Goal: Task Accomplishment & Management: Manage account settings

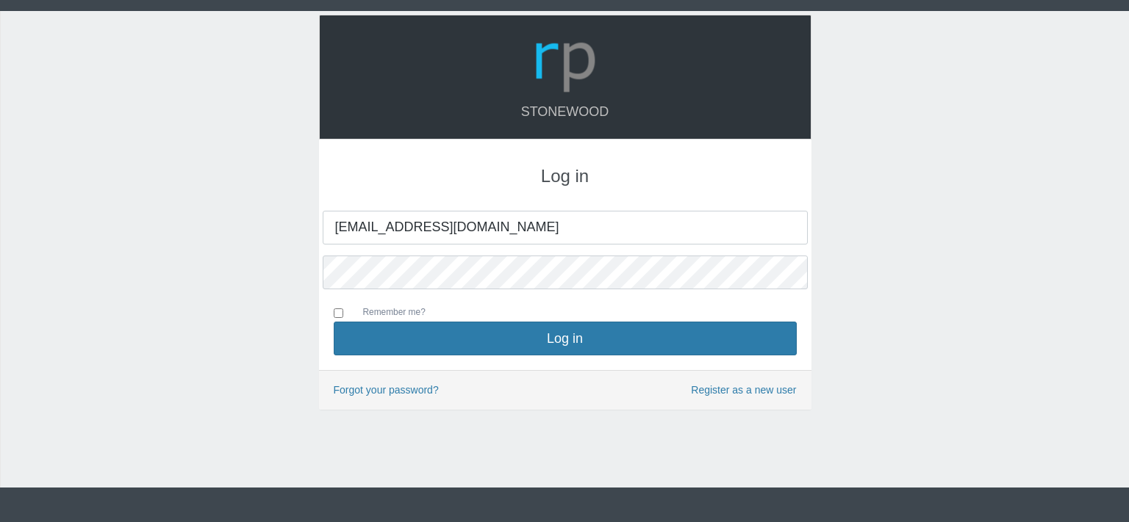
type input "[EMAIL_ADDRESS][DOMAIN_NAME]"
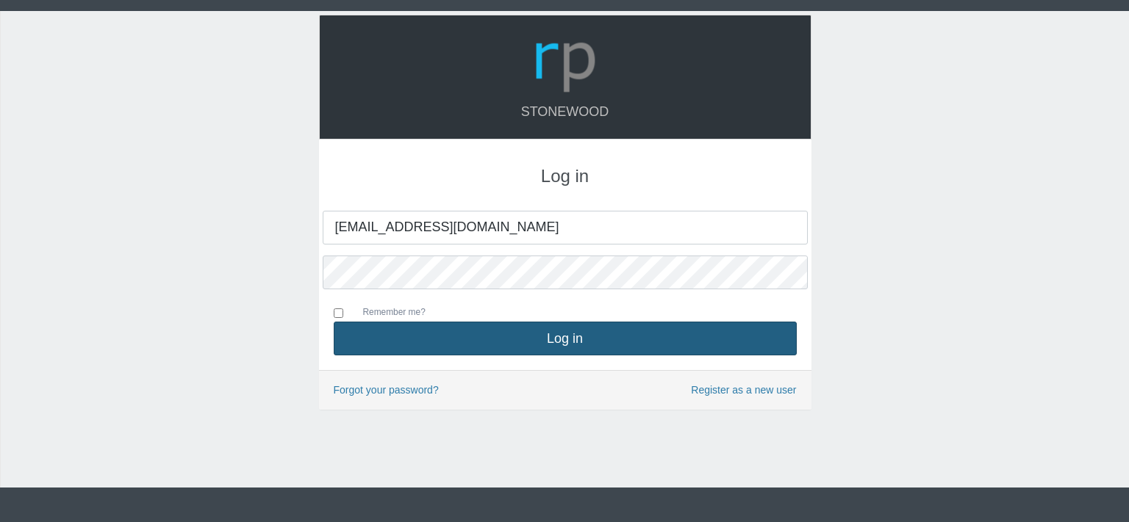
click at [556, 338] on button "Log in" at bounding box center [565, 339] width 463 height 34
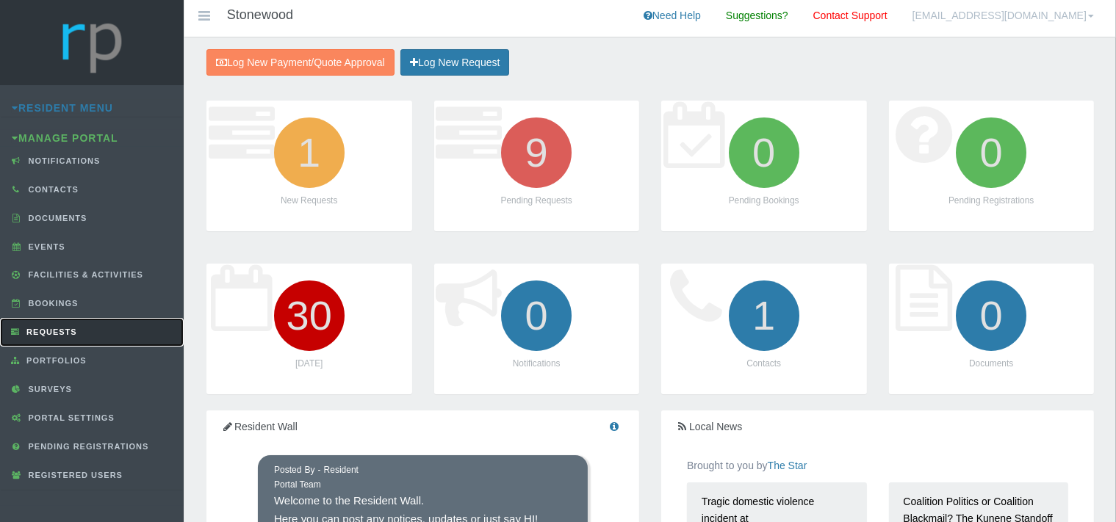
click at [72, 333] on span "Requests" at bounding box center [50, 332] width 54 height 9
click at [72, 332] on span "Requests" at bounding box center [50, 332] width 54 height 9
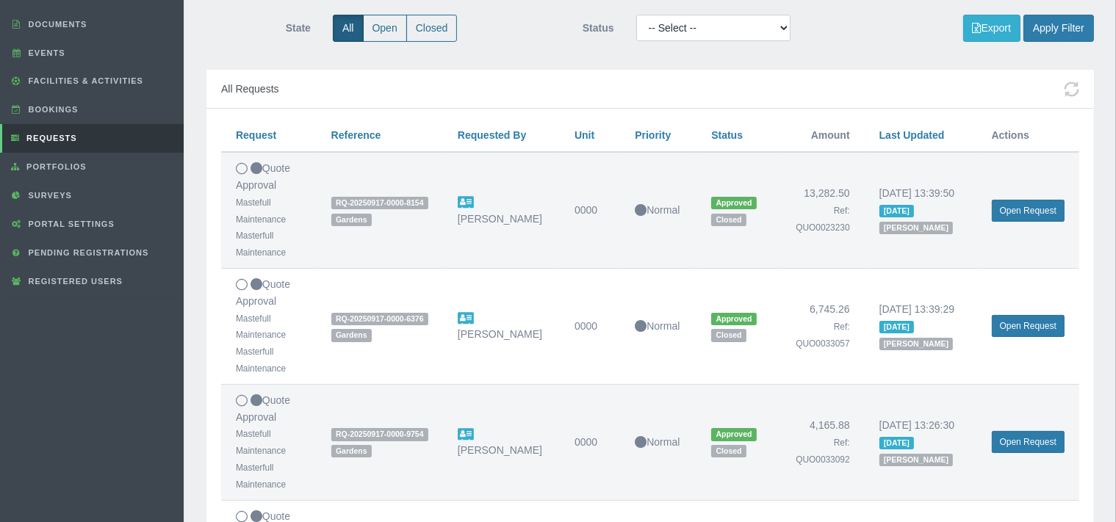
scroll to position [232, 0]
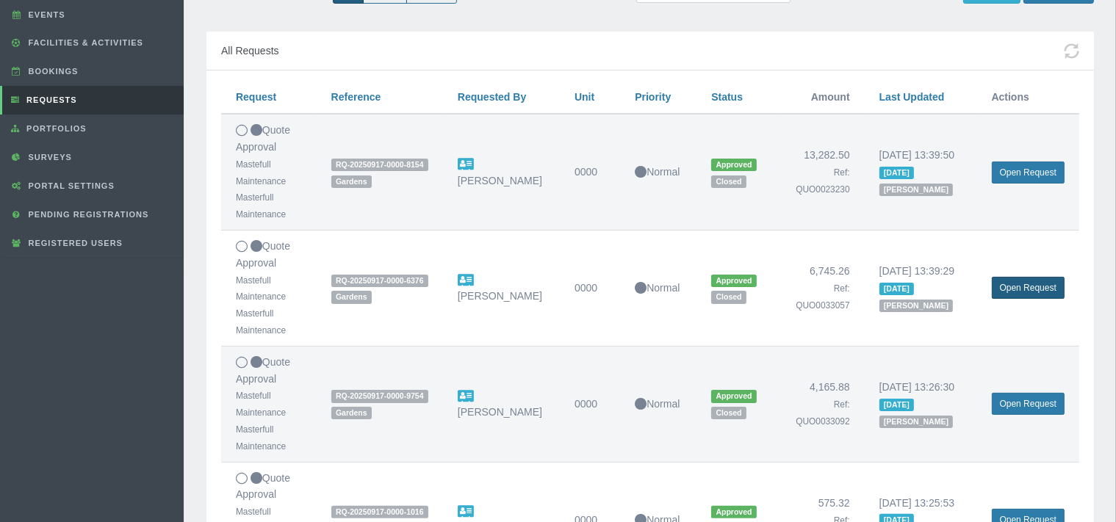
click at [1015, 285] on link "Open Request" at bounding box center [1028, 288] width 73 height 22
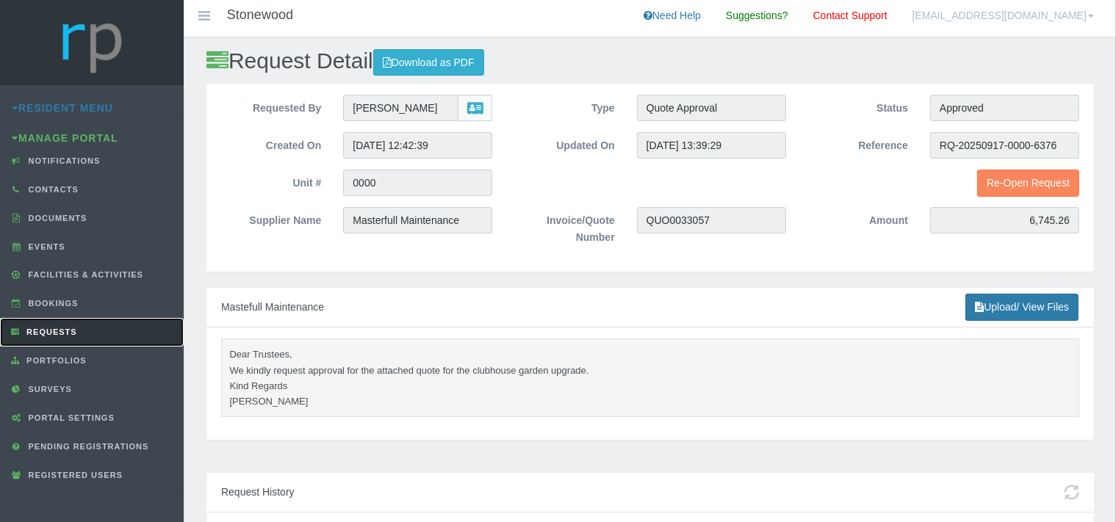
click at [54, 331] on span "Requests" at bounding box center [50, 332] width 54 height 9
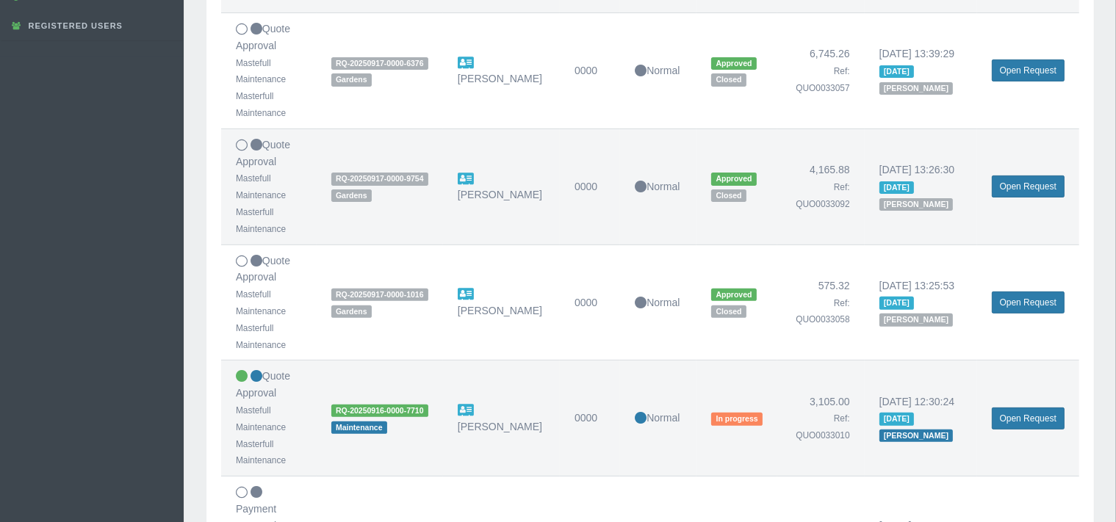
scroll to position [465, 0]
